Goal: Navigation & Orientation: Find specific page/section

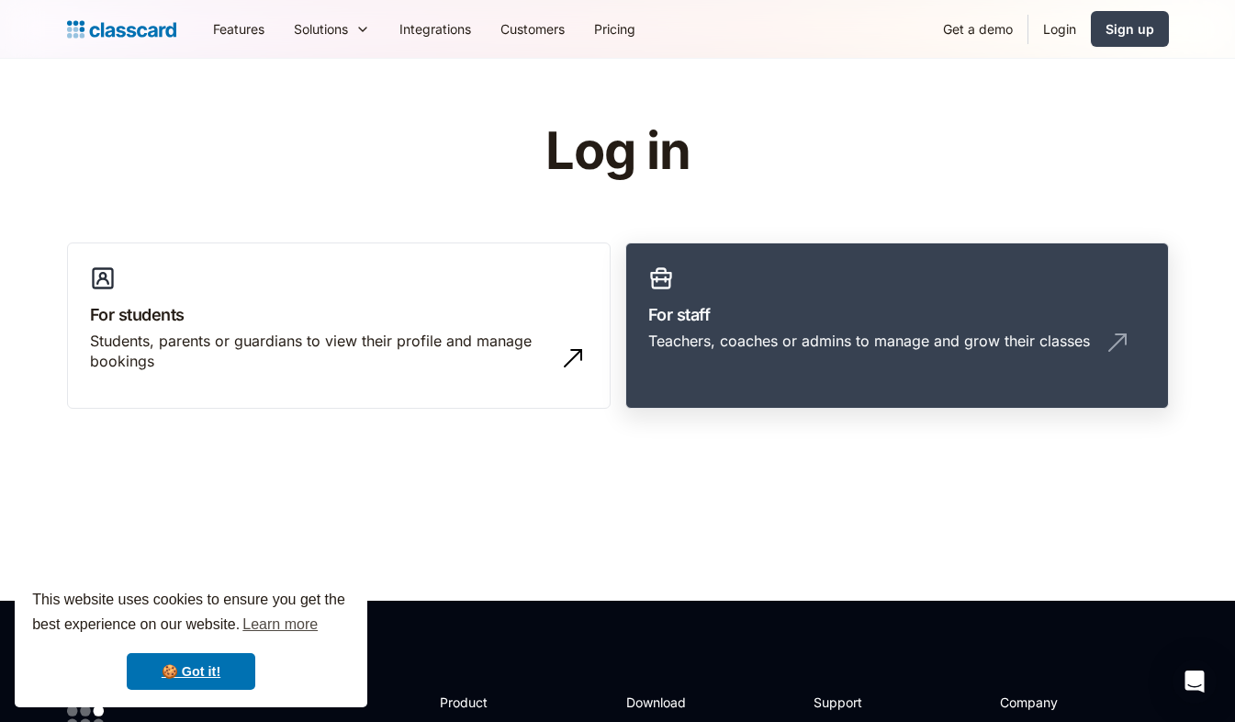
click at [725, 320] on h3 "For staff" at bounding box center [897, 314] width 498 height 25
click at [742, 354] on div "Teachers, coaches or admins to manage and grow their classes" at bounding box center [897, 348] width 498 height 35
